Goal: Information Seeking & Learning: Understand process/instructions

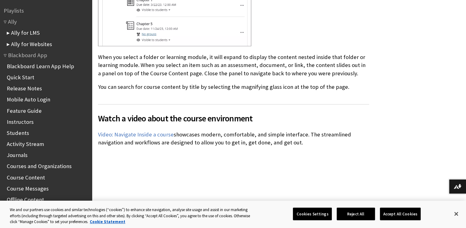
scroll to position [743, 0]
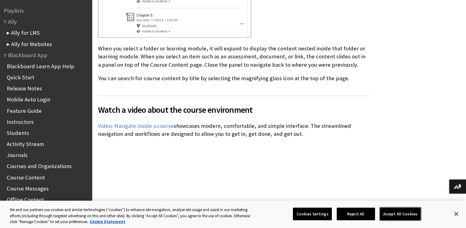
click at [403, 213] on button "Accept All Cookies" at bounding box center [400, 213] width 41 height 13
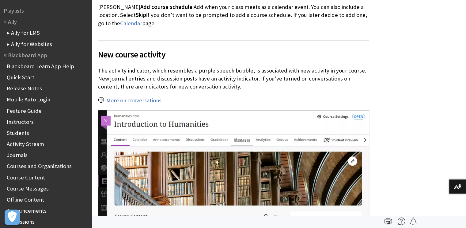
scroll to position [31, 0]
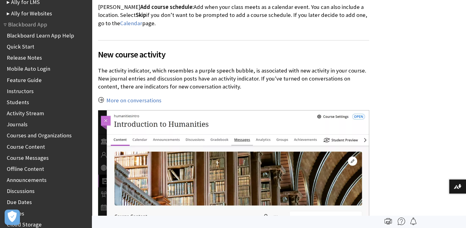
click at [23, 91] on link "Instructors" at bounding box center [20, 90] width 27 height 7
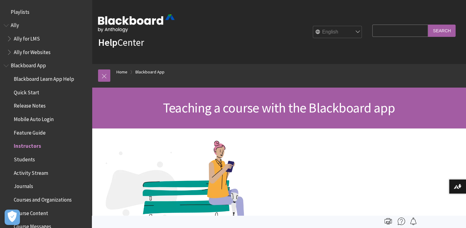
scroll to position [131, 0]
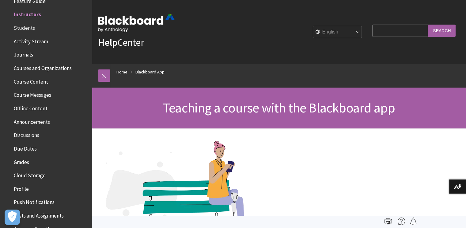
click at [391, 32] on input "Search Query" at bounding box center [401, 31] width 56 height 12
paste input "Create a New Task"
type input "Create a New Task"
click at [442, 32] on input "Search" at bounding box center [442, 31] width 28 height 12
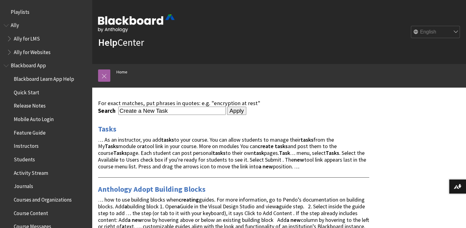
drag, startPoint x: 177, startPoint y: 110, endPoint x: 114, endPoint y: 112, distance: 62.6
click at [114, 112] on div "Search Create a New Task" at bounding box center [162, 110] width 128 height 8
type input "tools"
click at [227, 106] on input "Apply" at bounding box center [236, 110] width 19 height 9
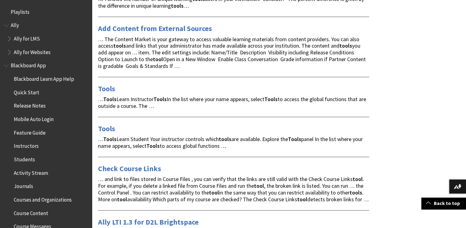
scroll to position [552, 0]
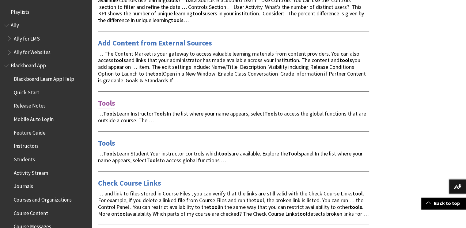
click at [108, 98] on link "Tools" at bounding box center [106, 103] width 17 height 10
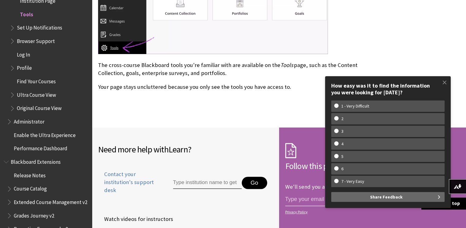
scroll to position [316, 0]
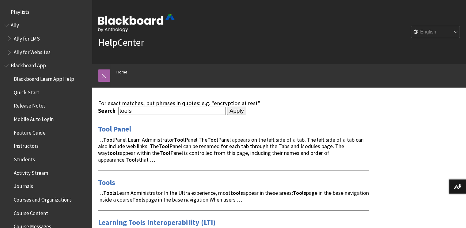
click at [130, 109] on input "tools" at bounding box center [172, 110] width 108 height 8
type input "task"
click at [228, 112] on input "Apply" at bounding box center [236, 110] width 19 height 9
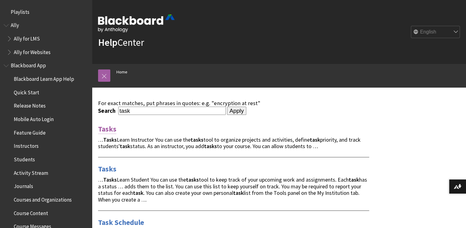
click at [107, 128] on link "Tasks" at bounding box center [107, 129] width 18 height 10
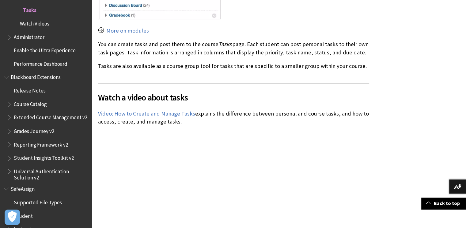
scroll to position [337, 0]
